Goal: Task Accomplishment & Management: Complete application form

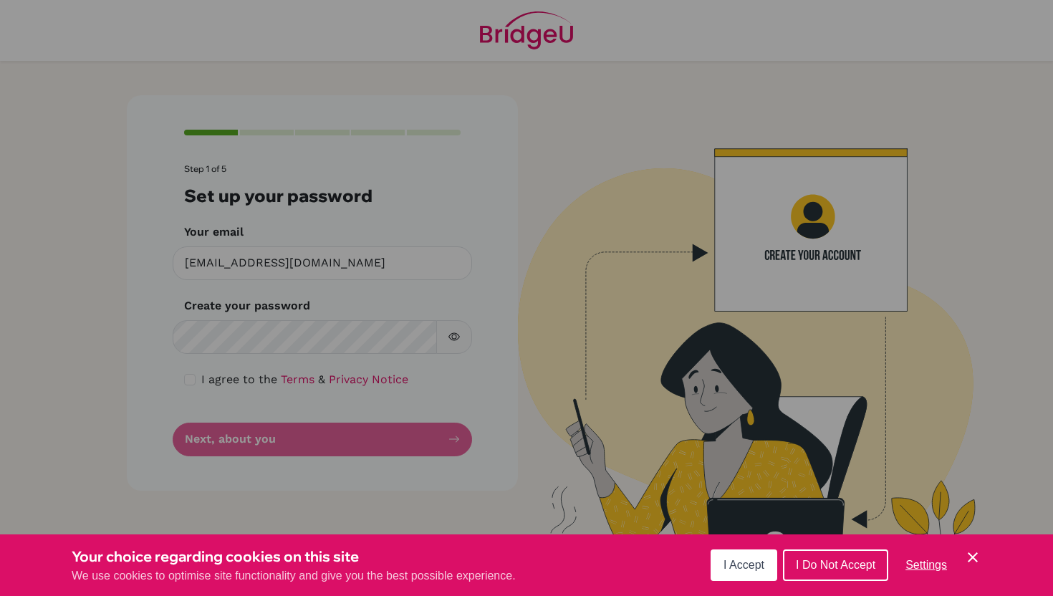
click at [731, 566] on span "I Accept" at bounding box center [743, 565] width 41 height 12
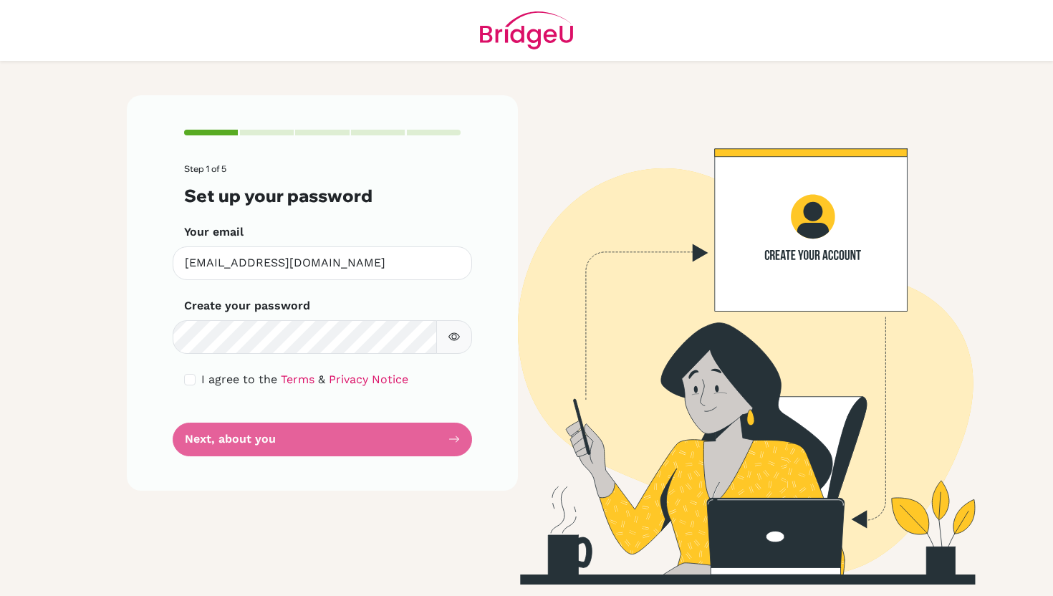
click at [453, 342] on icon "button" at bounding box center [453, 336] width 11 height 11
click at [229, 365] on form "Step 1 of 5 Set up your password Your email [EMAIL_ADDRESS][DOMAIN_NAME] Invali…" at bounding box center [322, 310] width 276 height 292
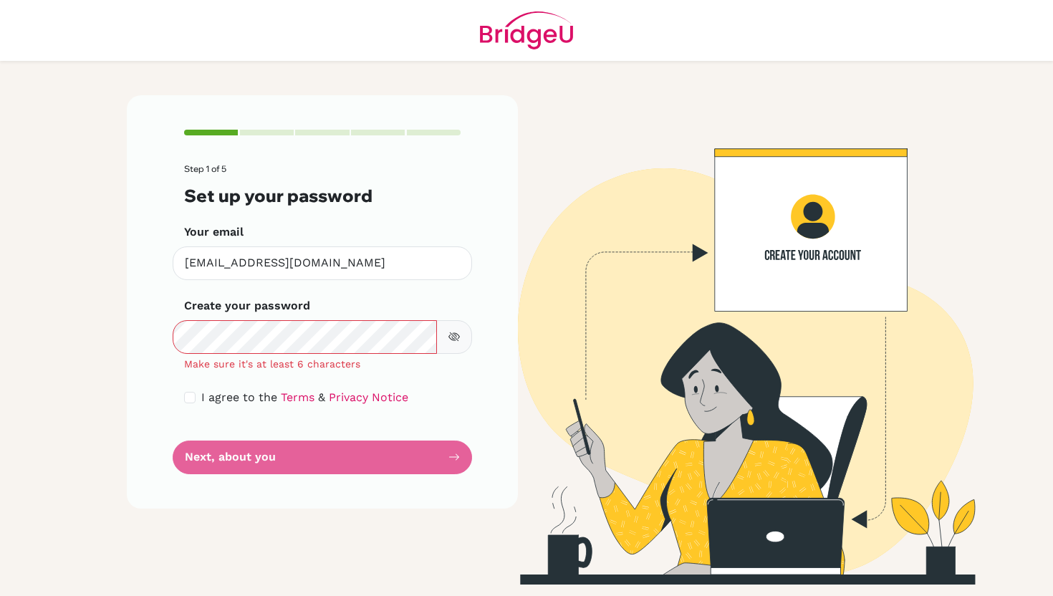
click at [151, 332] on div "Step 1 of 5 Set up your password Your email [EMAIL_ADDRESS][DOMAIN_NAME] Invali…" at bounding box center [322, 301] width 391 height 413
click at [453, 341] on icon "button" at bounding box center [453, 336] width 11 height 11
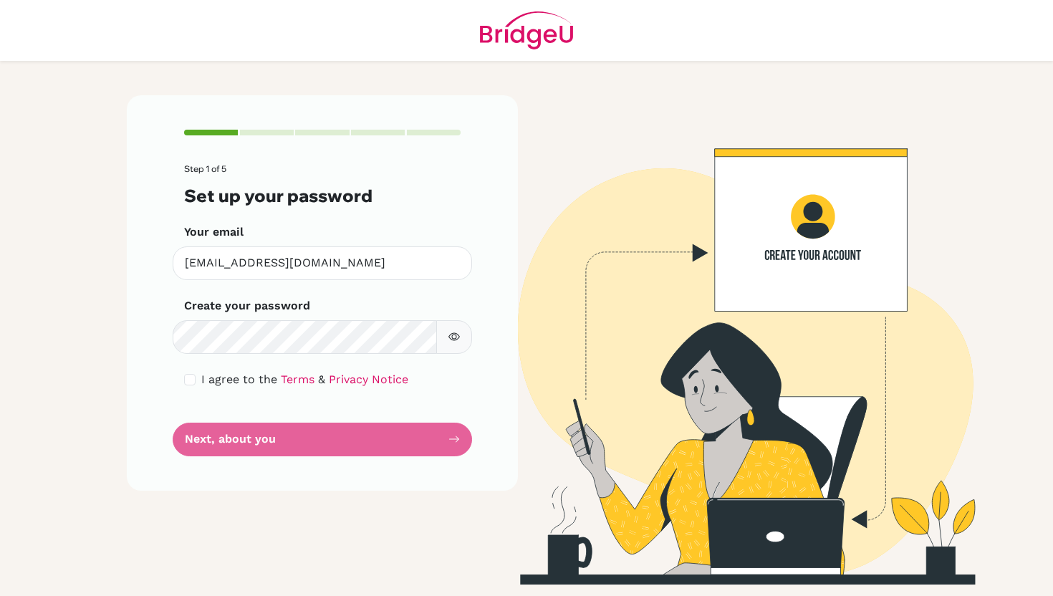
click at [461, 324] on button "button" at bounding box center [454, 337] width 36 height 34
click at [186, 376] on input "checkbox" at bounding box center [189, 379] width 11 height 11
checkbox input "true"
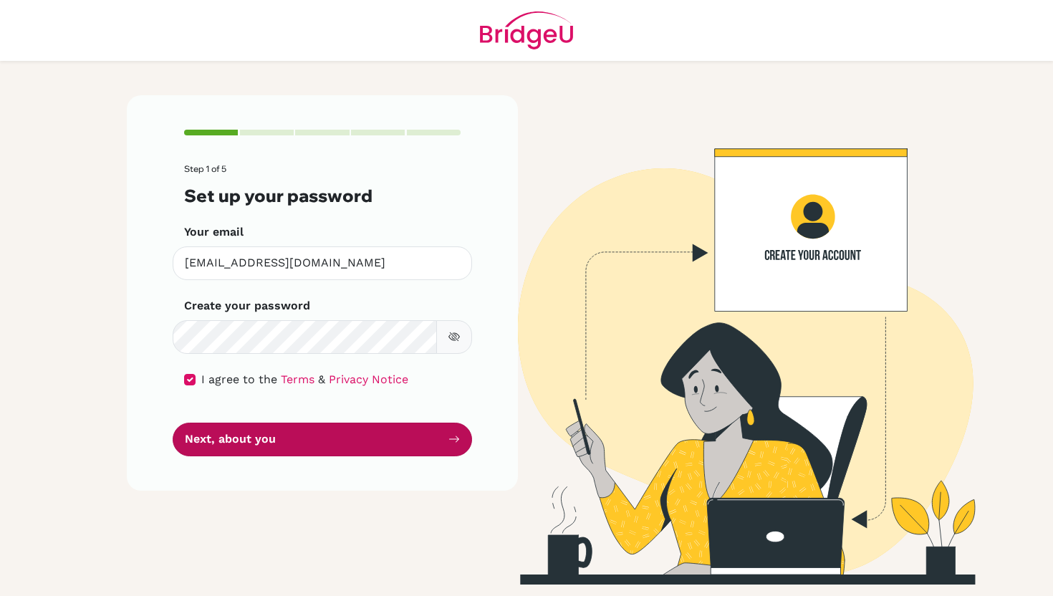
click at [229, 441] on button "Next, about you" at bounding box center [322, 440] width 299 height 34
